Goal: Transaction & Acquisition: Purchase product/service

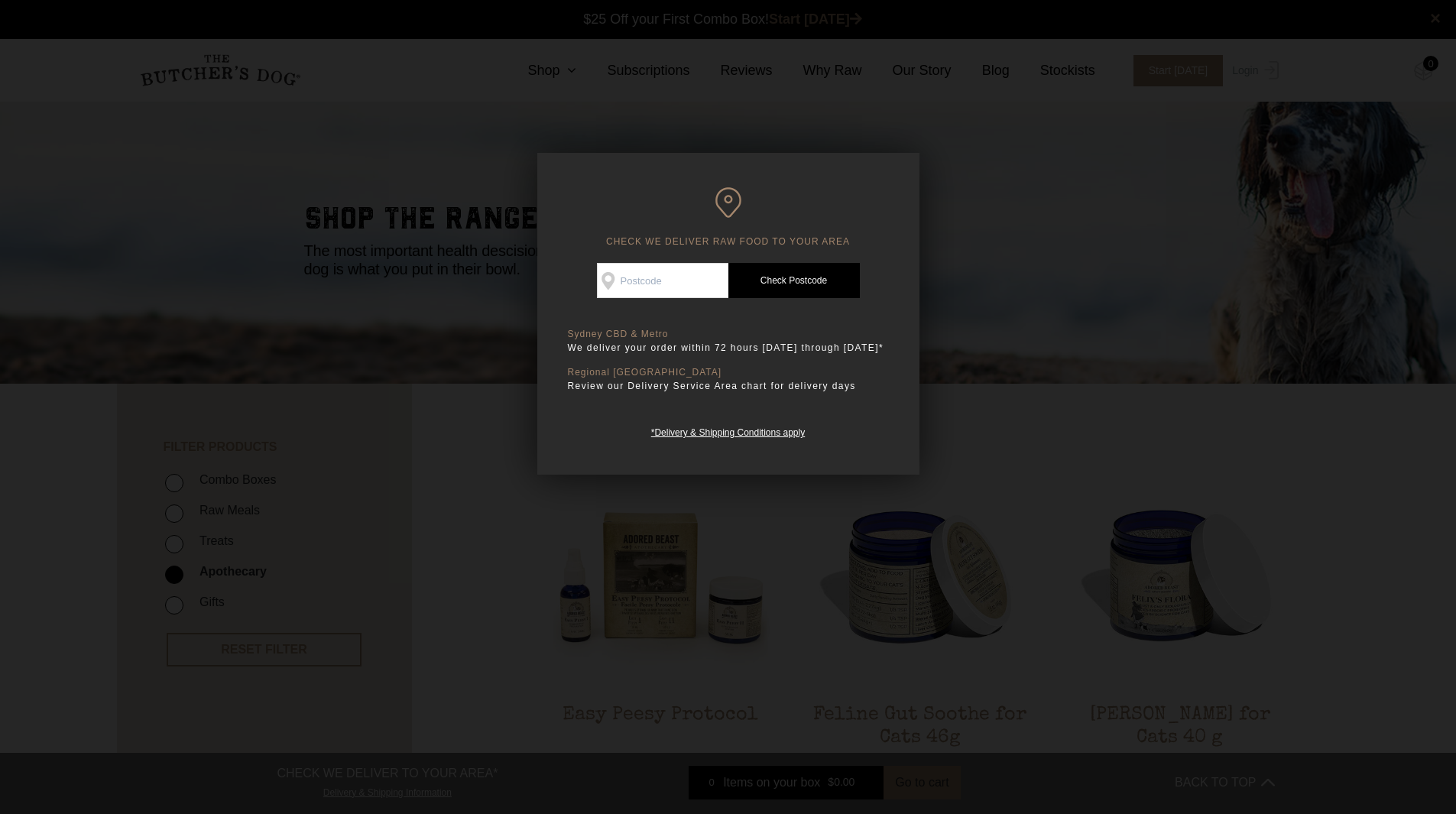
click at [667, 281] on input "Check Availability At" at bounding box center [663, 280] width 131 height 35
type input "5034"
click at [805, 280] on link "Check Postcode" at bounding box center [794, 280] width 131 height 35
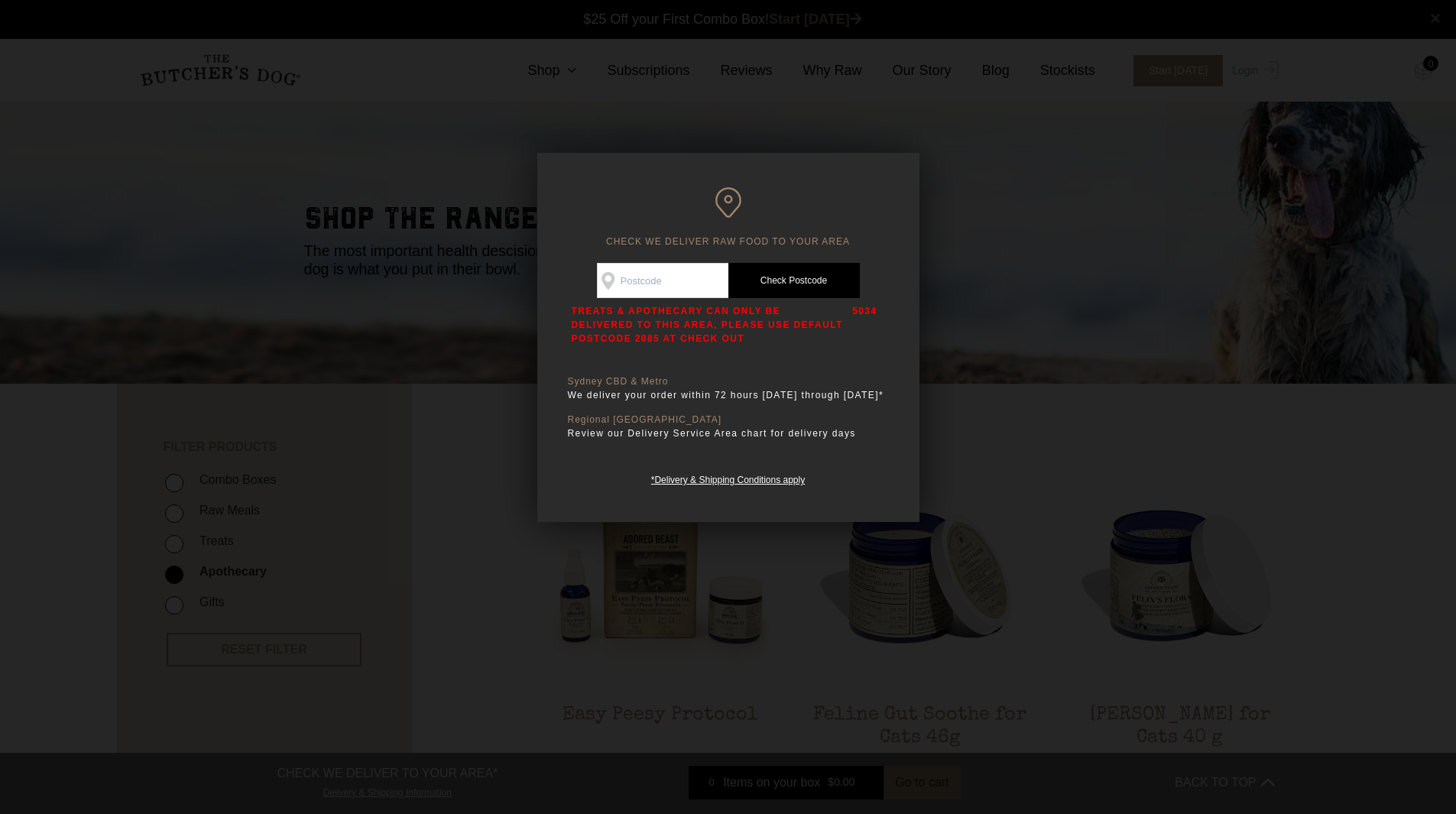
click at [1059, 252] on div at bounding box center [728, 407] width 1456 height 814
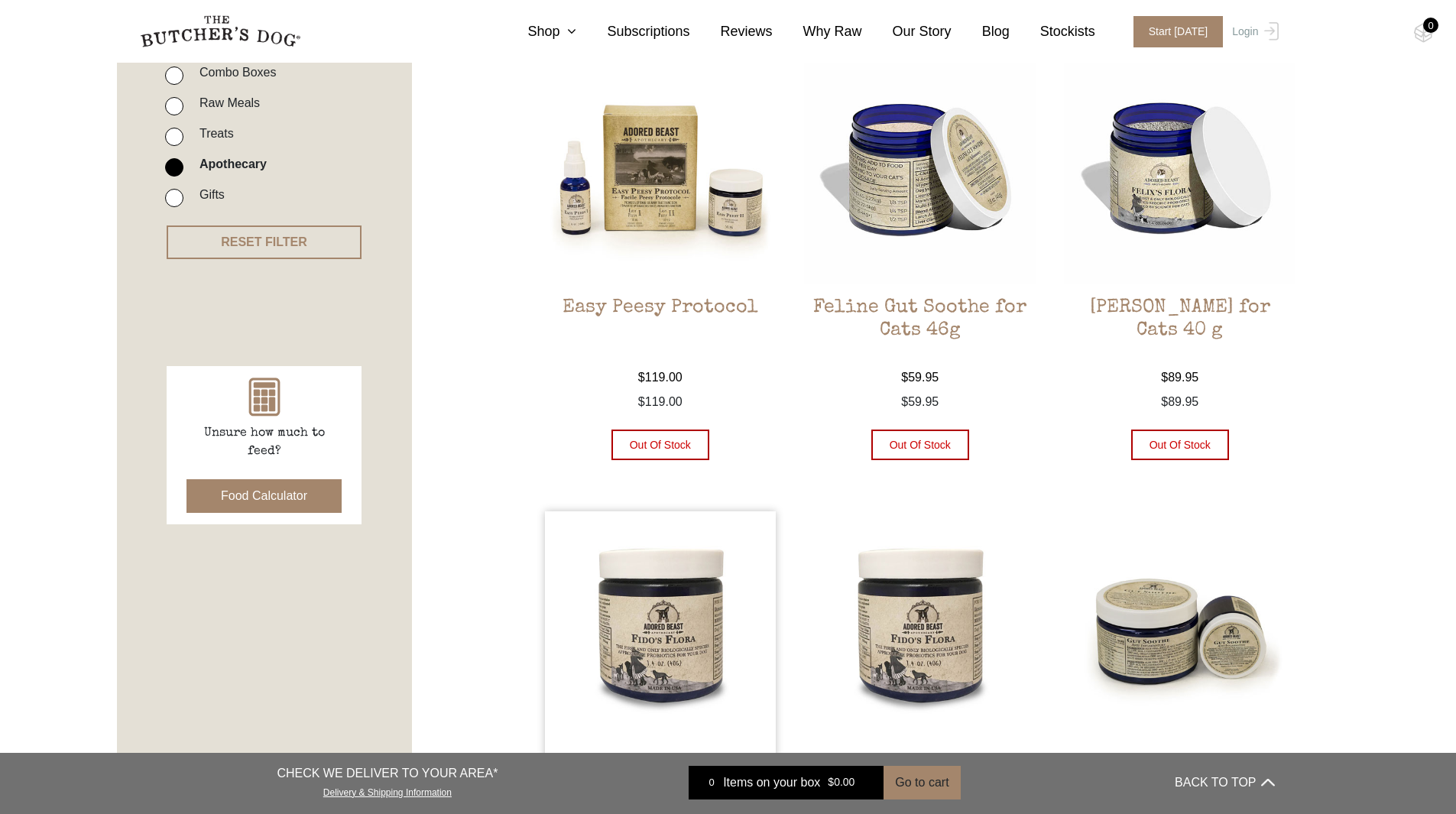
scroll to position [611, 0]
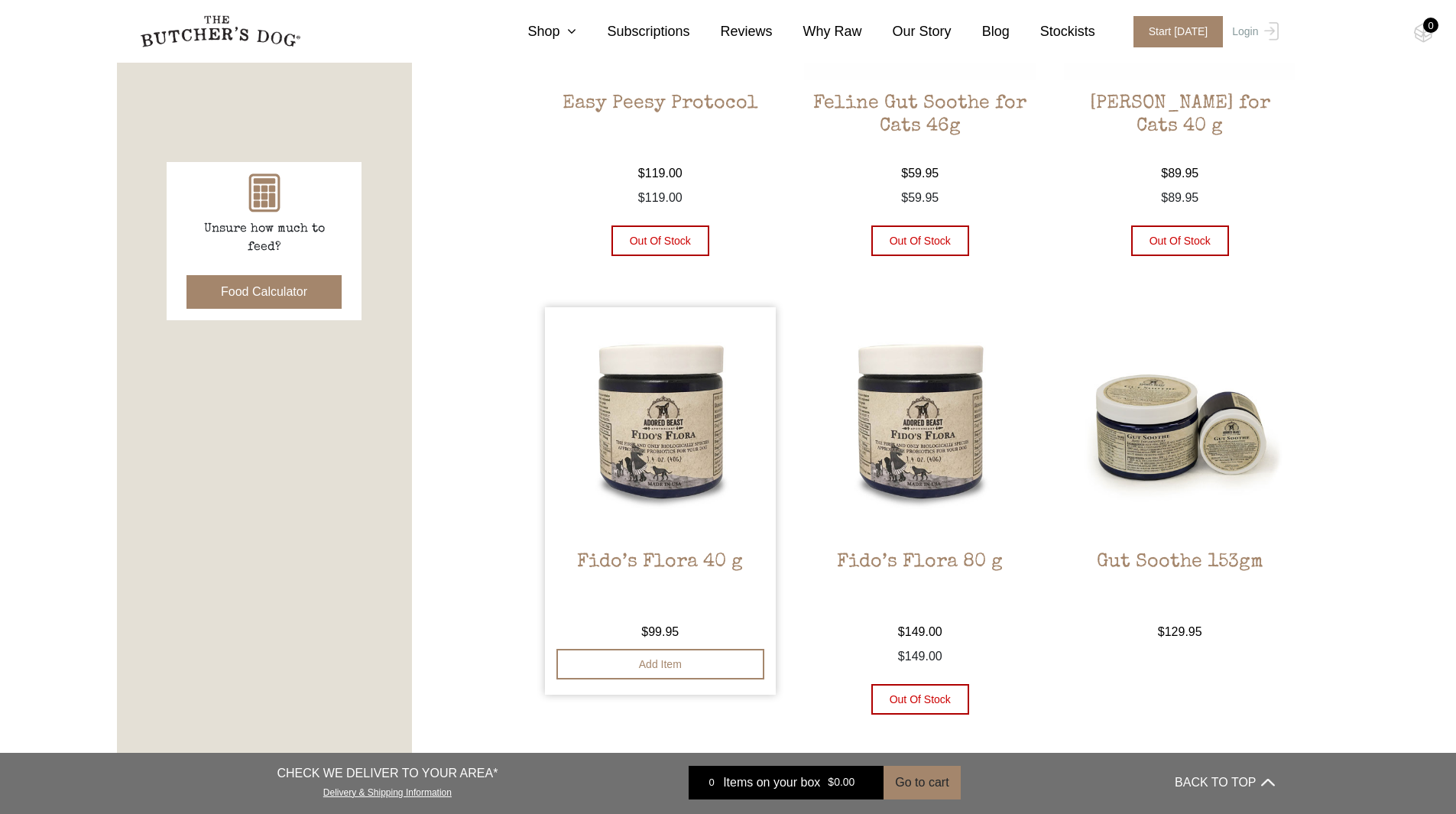
click at [649, 430] on img at bounding box center [660, 422] width 231 height 231
click at [705, 488] on img at bounding box center [660, 422] width 231 height 231
click at [1214, 445] on img at bounding box center [1180, 422] width 231 height 231
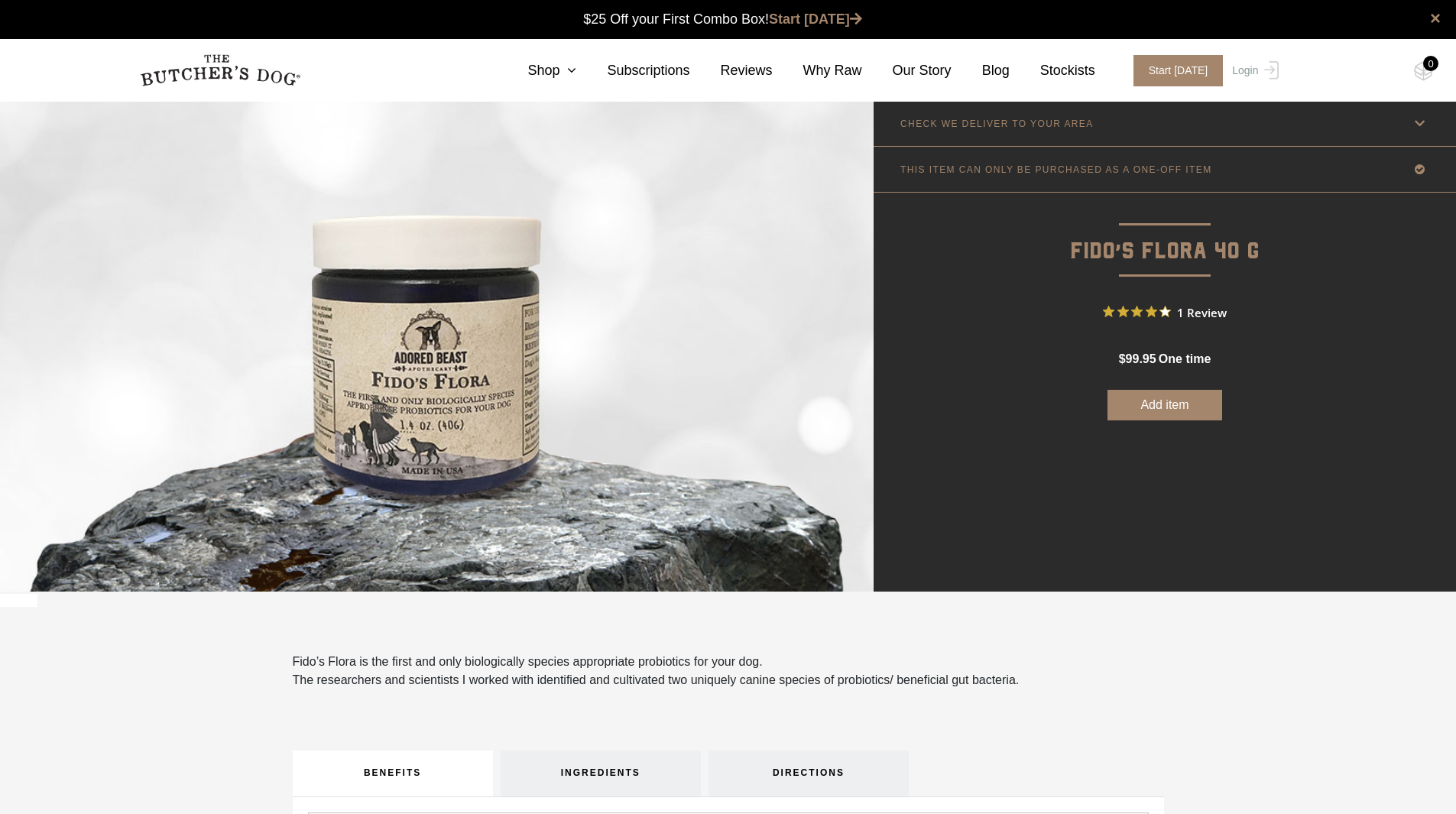
click at [1195, 309] on span "1 Review" at bounding box center [1201, 312] width 50 height 23
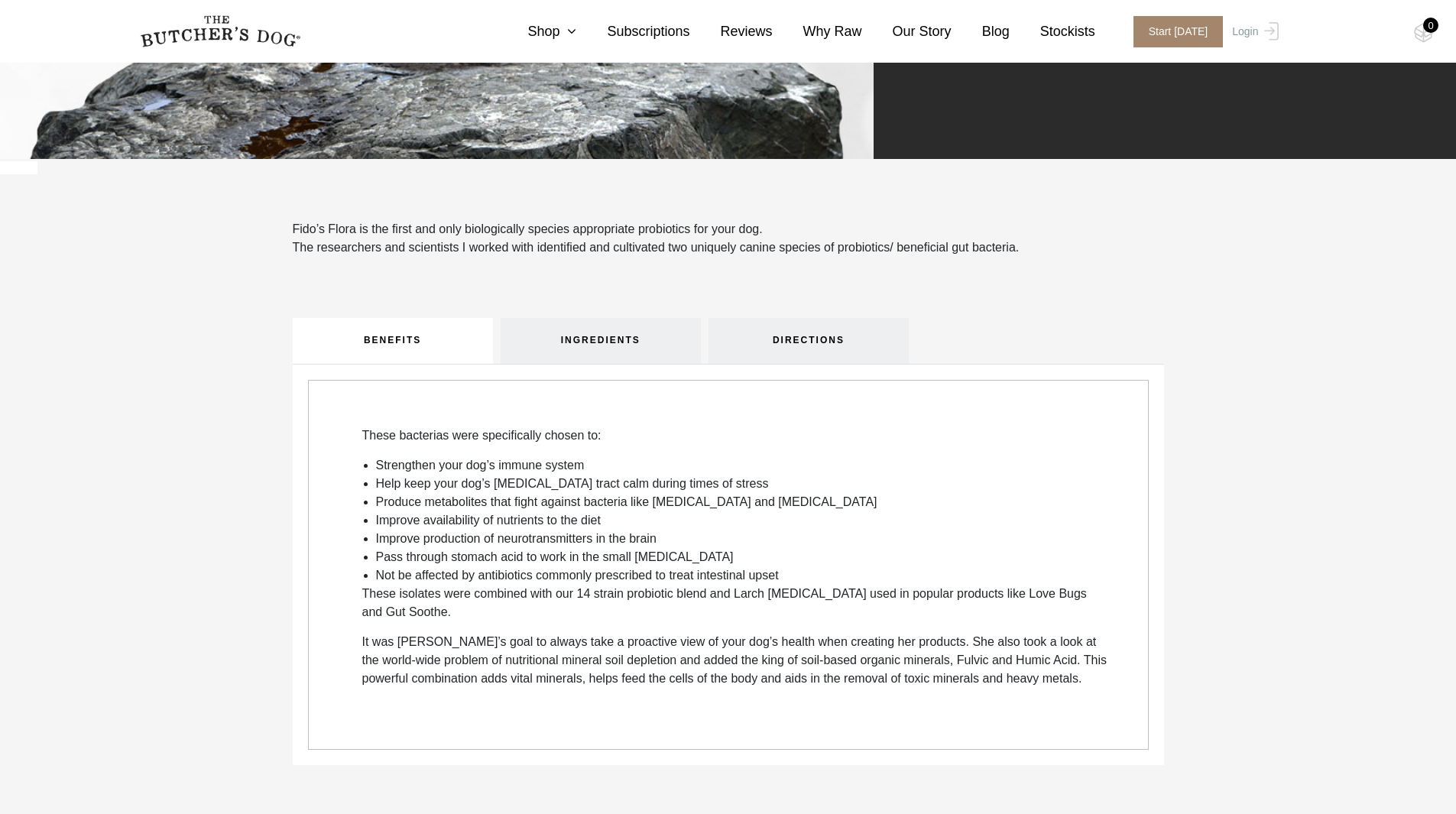
scroll to position [458, 0]
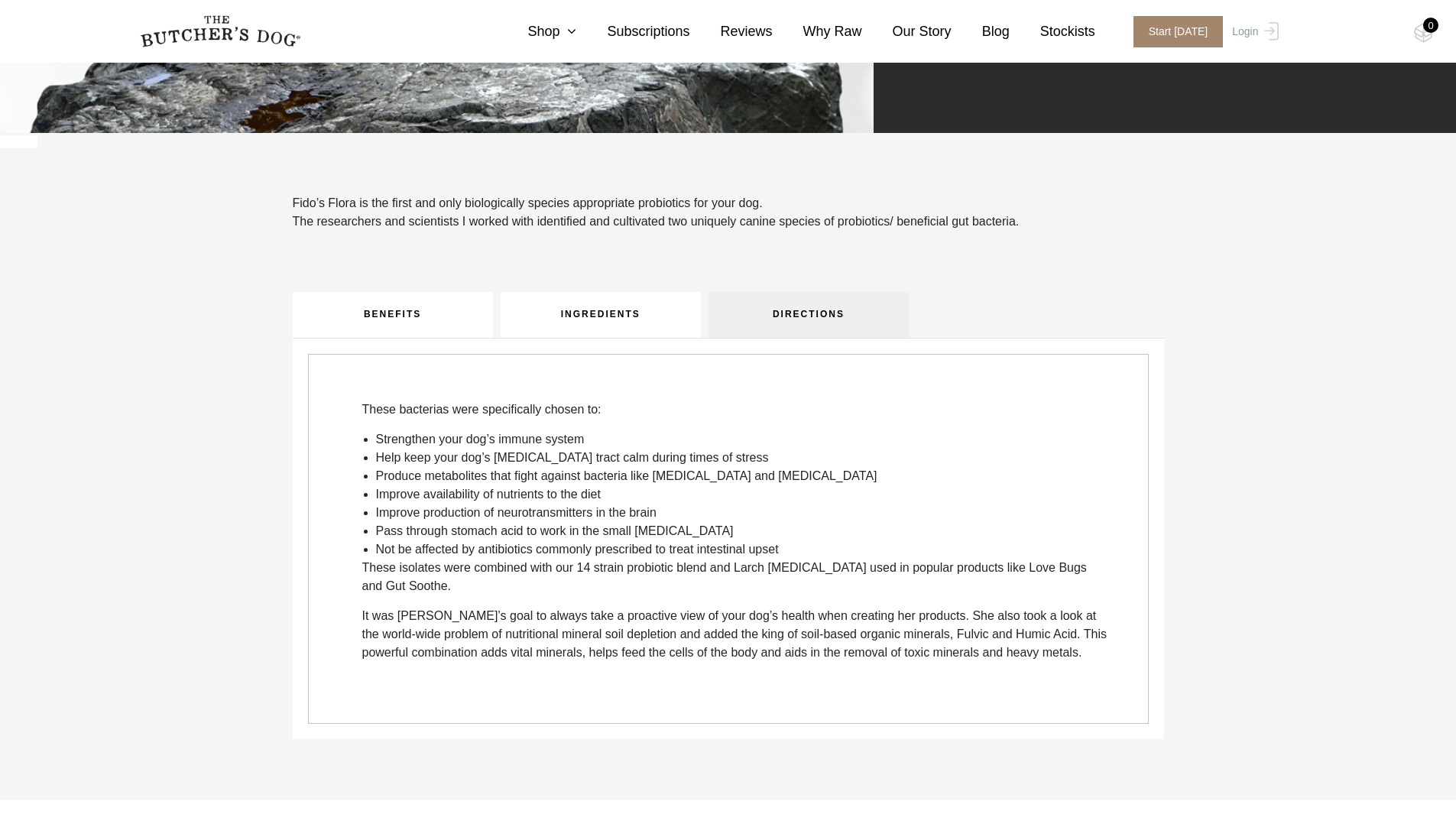
click at [573, 309] on link "INGREDIENTS" at bounding box center [601, 314] width 200 height 46
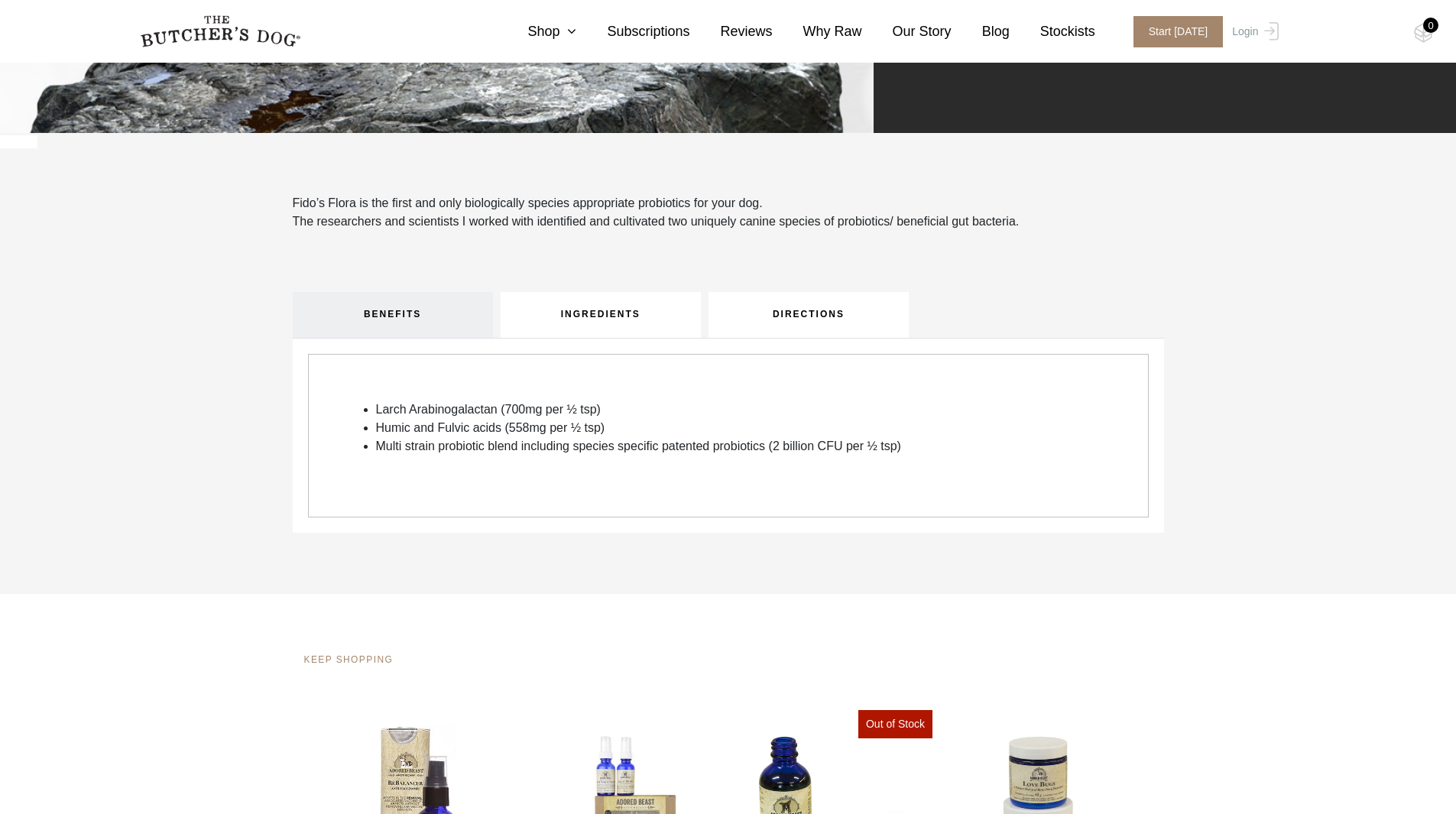
click at [847, 311] on link "DIRECTIONS" at bounding box center [809, 314] width 200 height 46
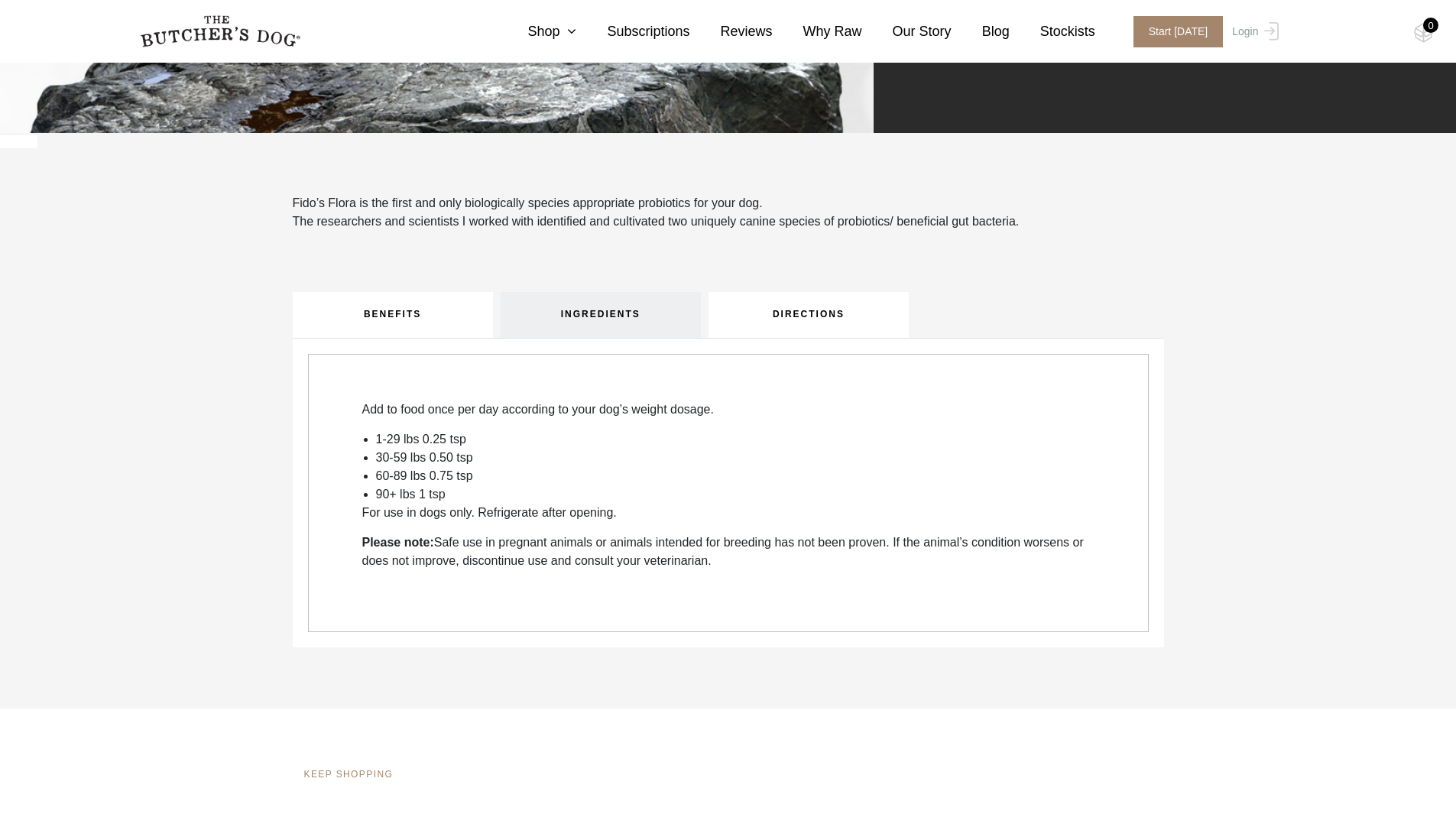
click at [414, 310] on link "BENEFITS" at bounding box center [393, 314] width 200 height 46
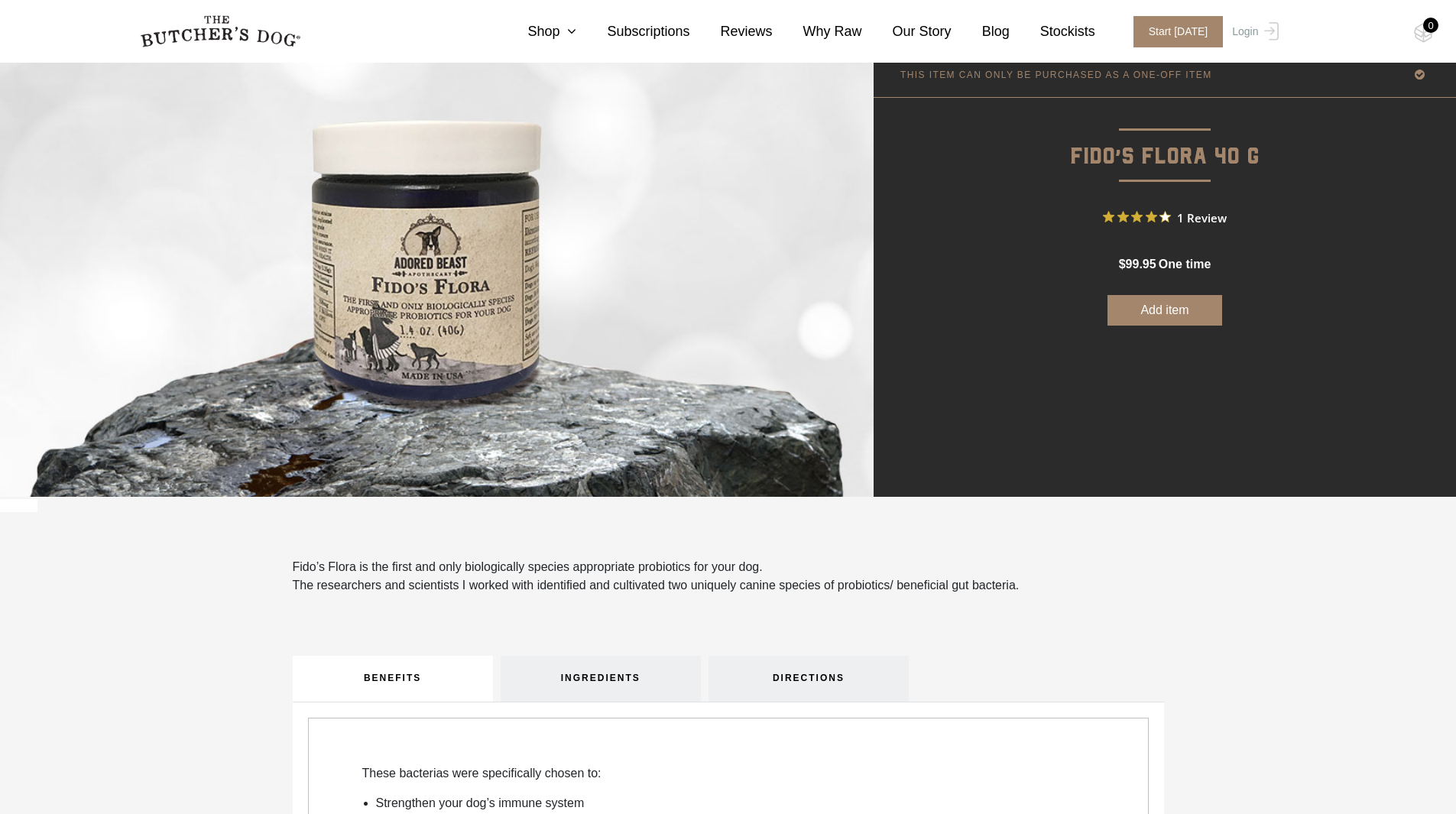
scroll to position [0, 0]
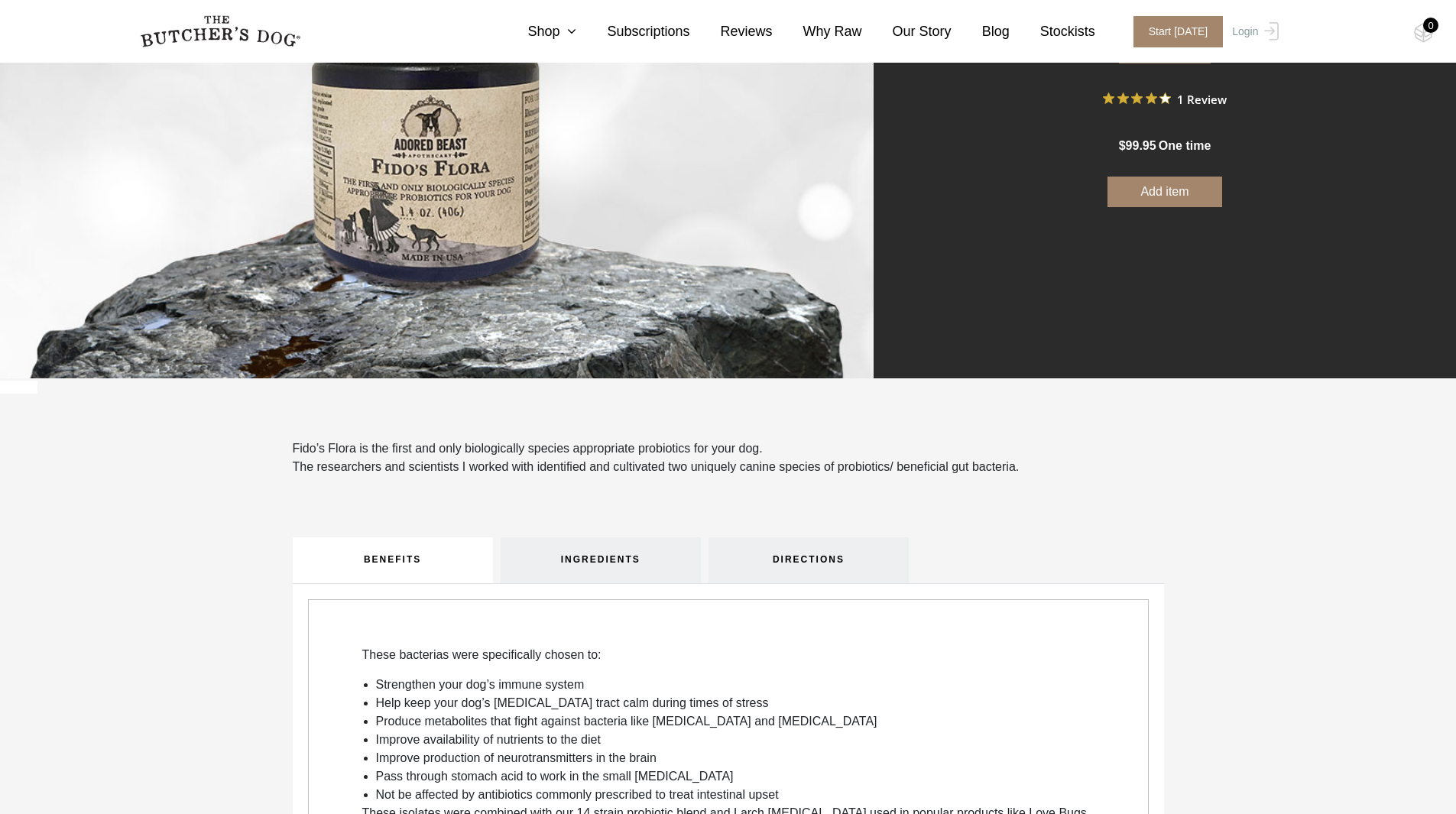
scroll to position [458, 0]
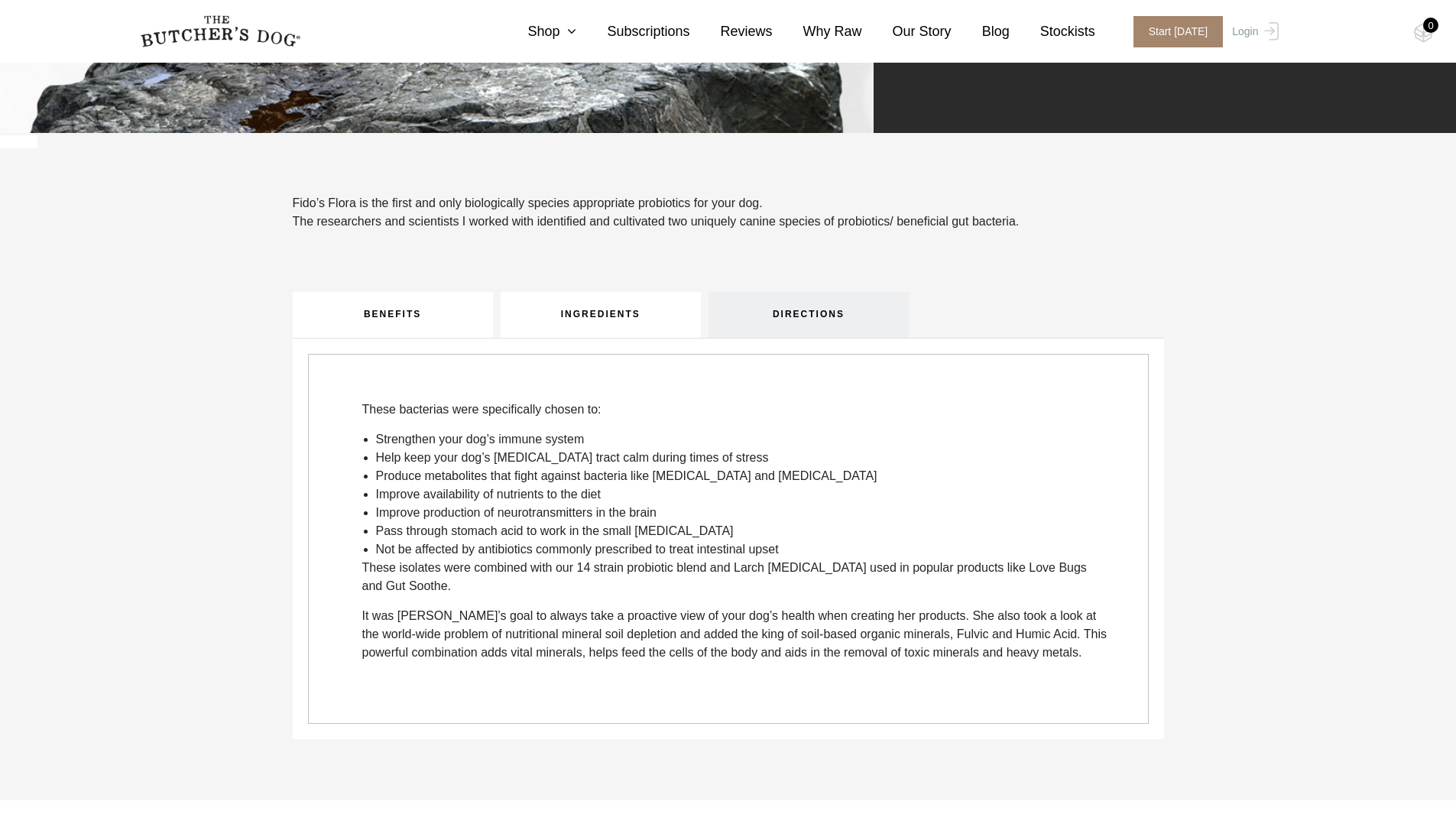
click at [610, 323] on link "INGREDIENTS" at bounding box center [601, 314] width 200 height 46
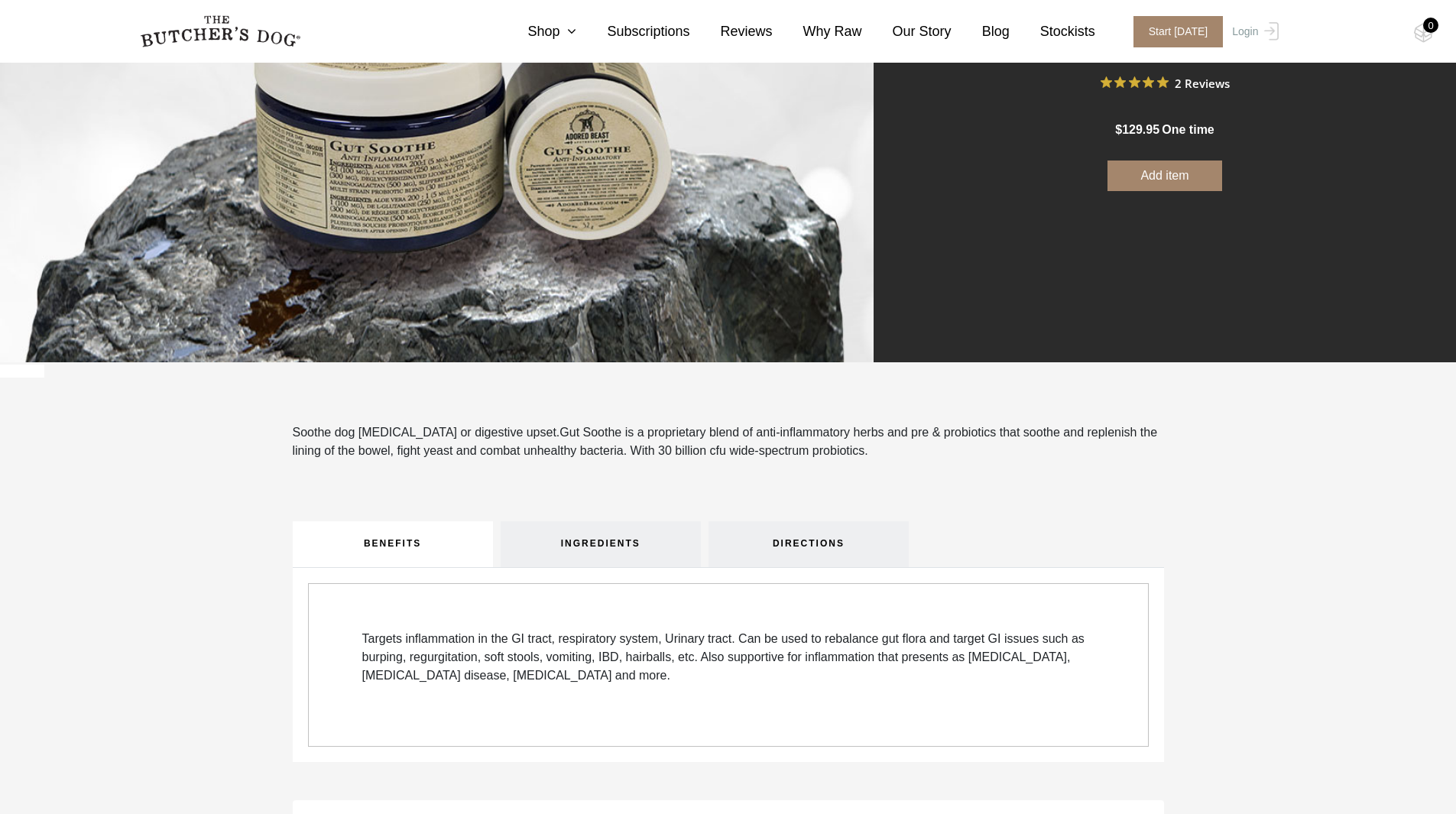
scroll to position [382, 0]
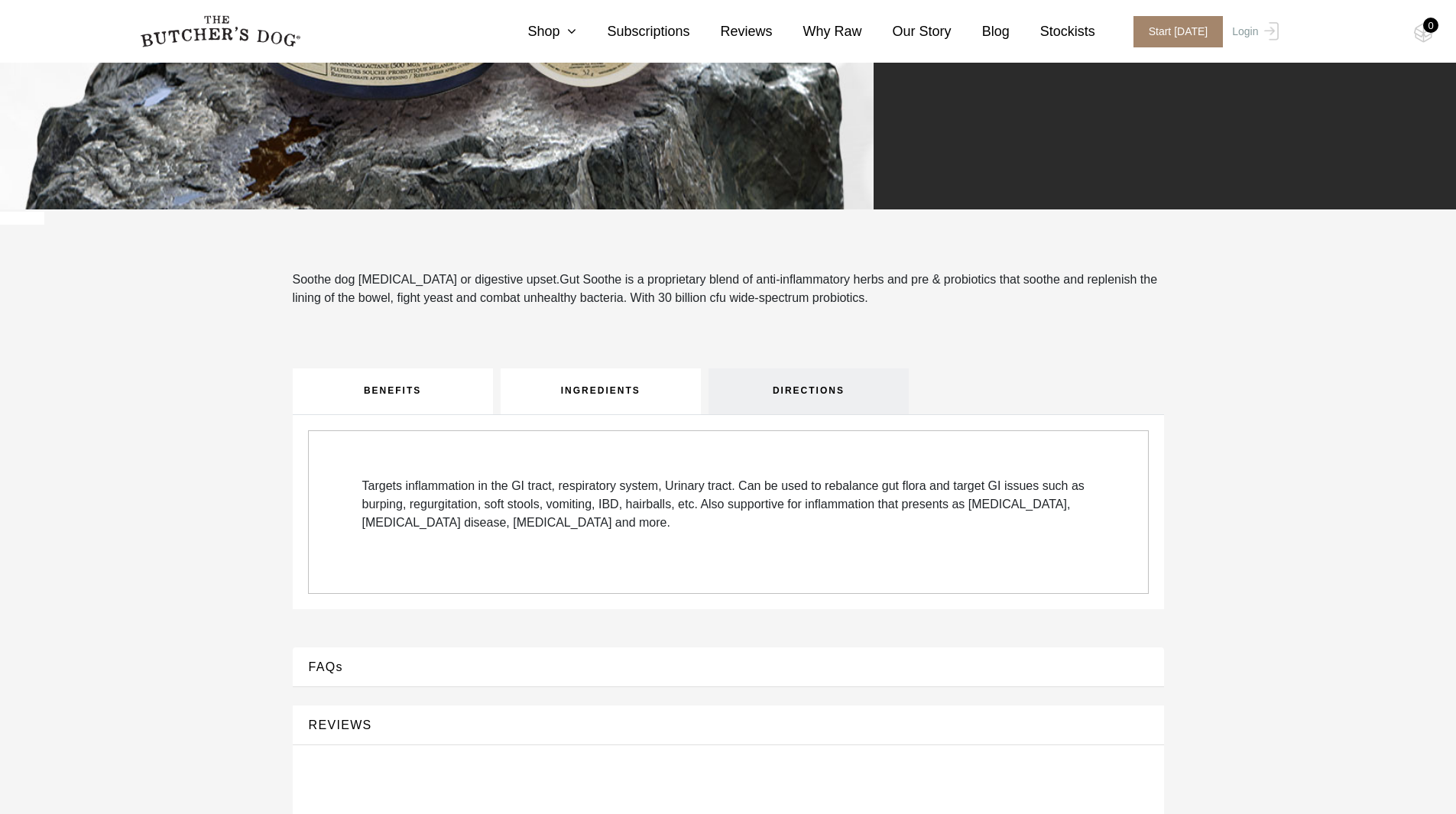
drag, startPoint x: 579, startPoint y: 404, endPoint x: 569, endPoint y: 403, distance: 10.0
click at [579, 403] on link "INGREDIENTS" at bounding box center [601, 391] width 200 height 46
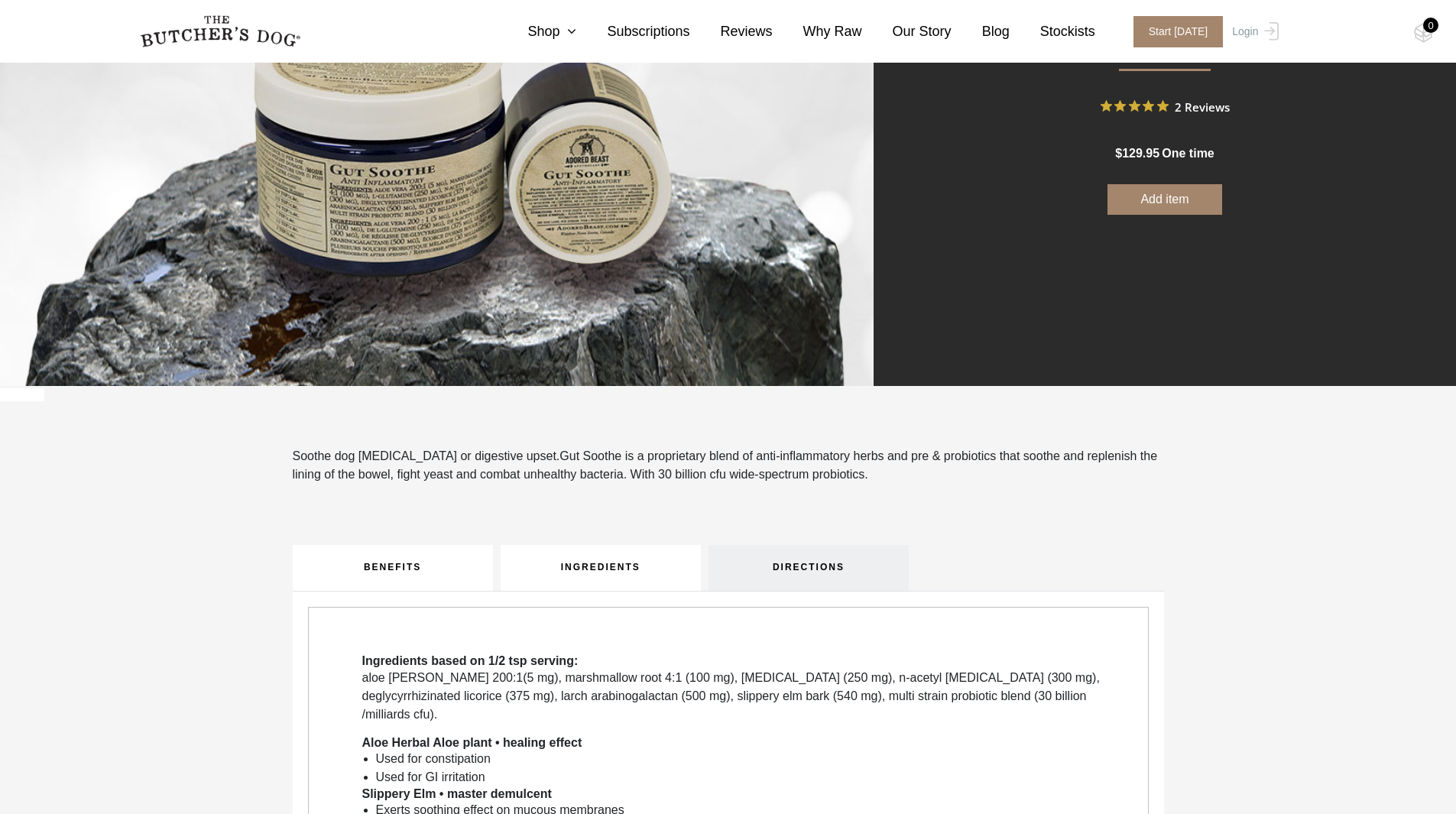
scroll to position [0, 0]
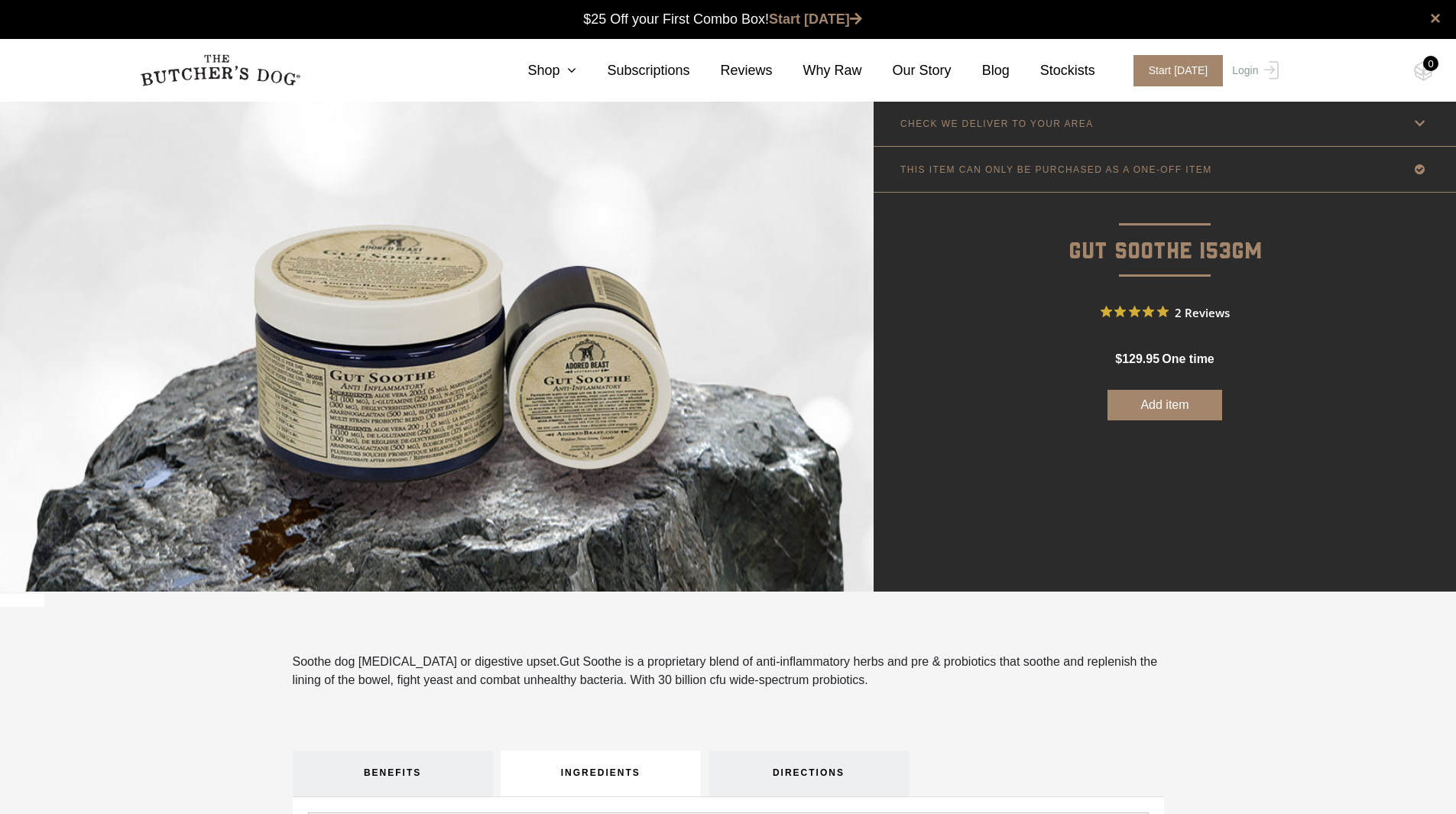
click at [1203, 312] on span "2 Reviews" at bounding box center [1202, 312] width 55 height 23
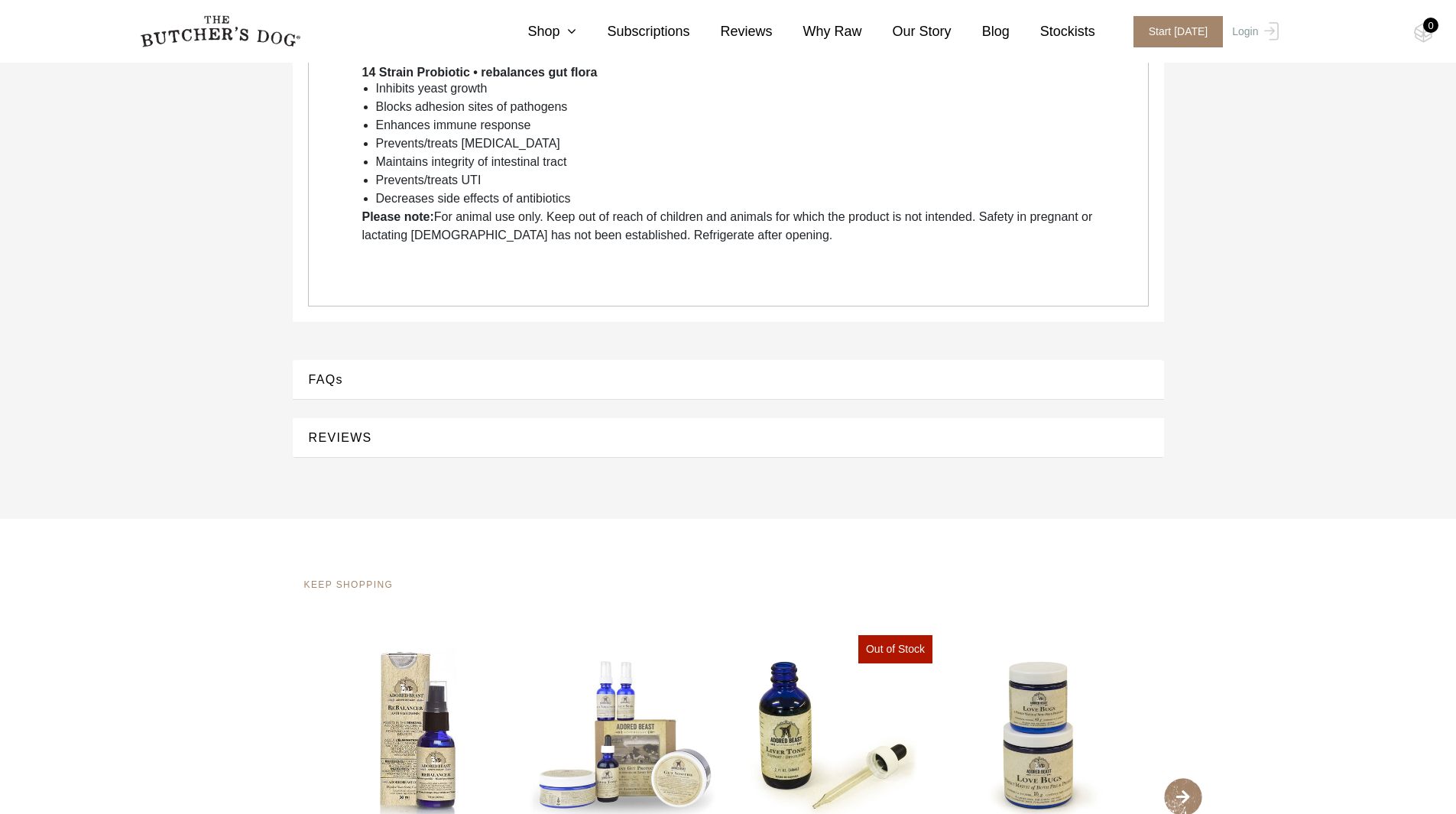
scroll to position [1325, 0]
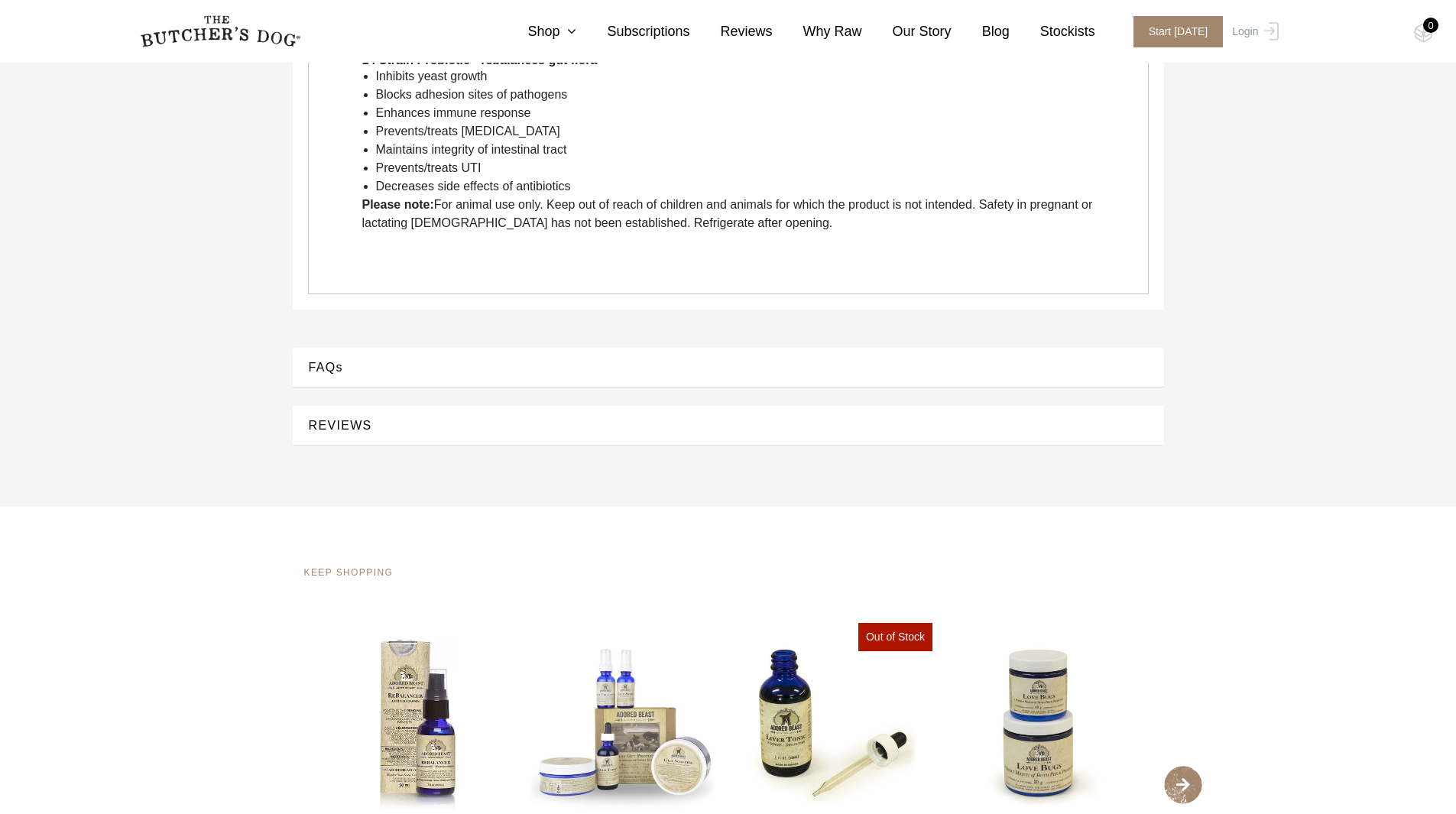
click at [523, 415] on button "REVIEWS" at bounding box center [728, 425] width 841 height 21
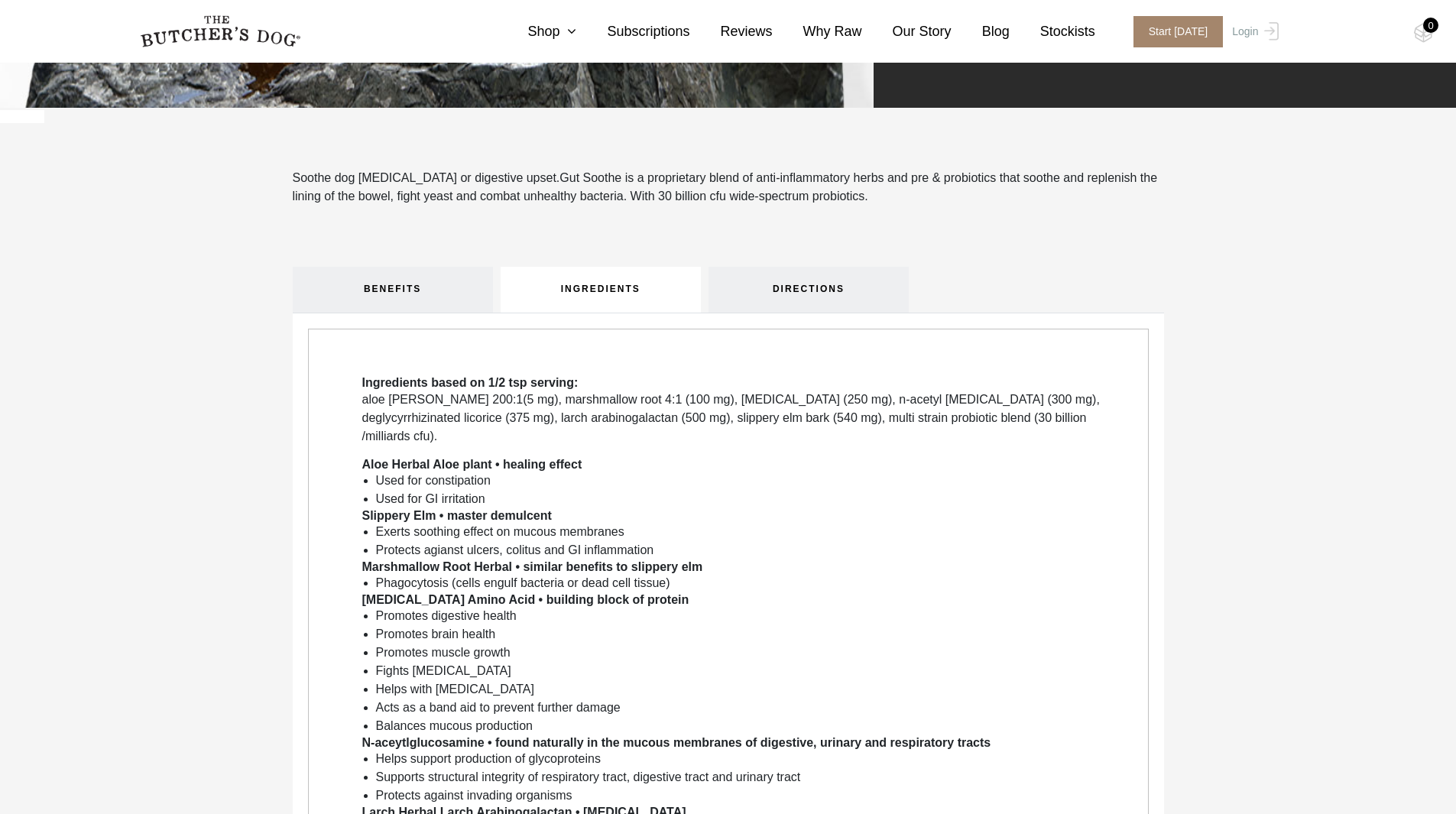
scroll to position [0, 0]
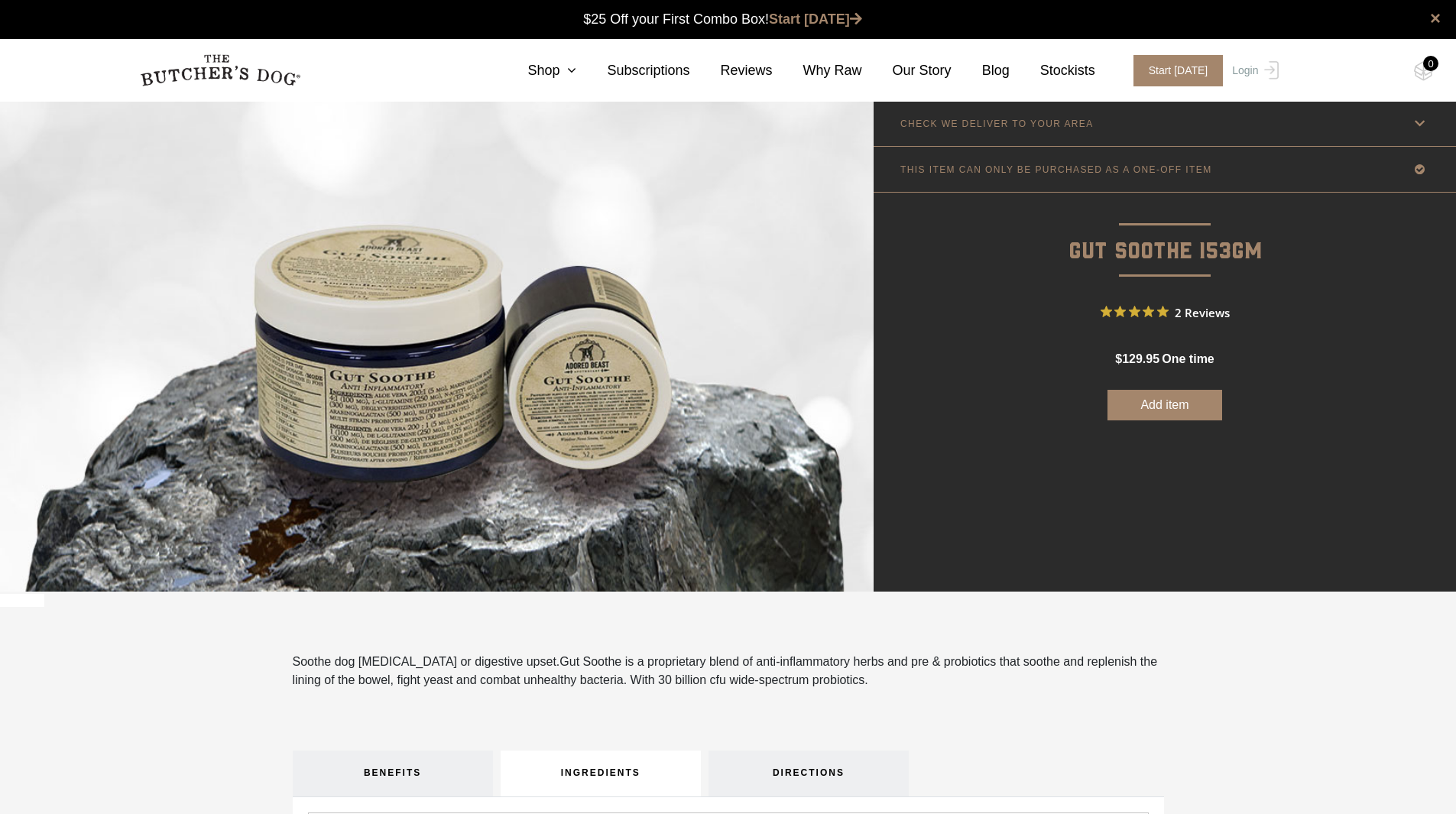
click at [1156, 404] on button "Add item" at bounding box center [1164, 405] width 114 height 31
